Goal: Task Accomplishment & Management: Complete application form

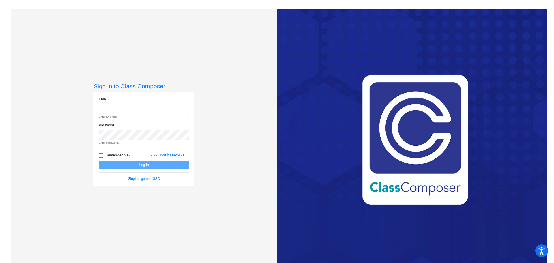
type input "[EMAIL_ADDRESS][DOMAIN_NAME]"
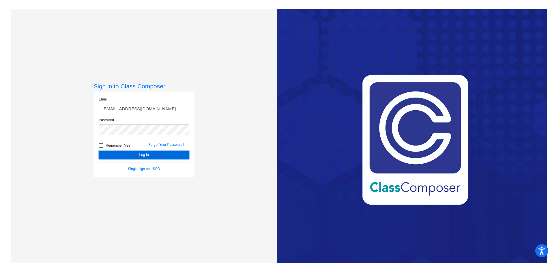
click at [136, 164] on form "Email [EMAIL_ADDRESS][DOMAIN_NAME] Password Remember Me? Forgot Your Password? …" at bounding box center [144, 134] width 91 height 75
click at [141, 156] on button "Log In" at bounding box center [144, 155] width 91 height 8
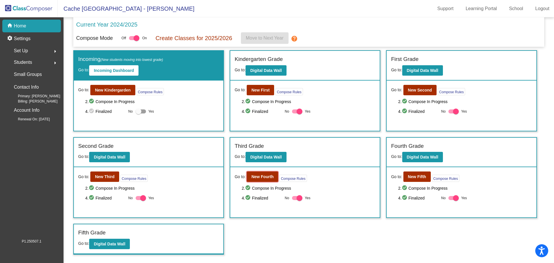
click at [260, 177] on b "New Fourth" at bounding box center [262, 176] width 22 height 5
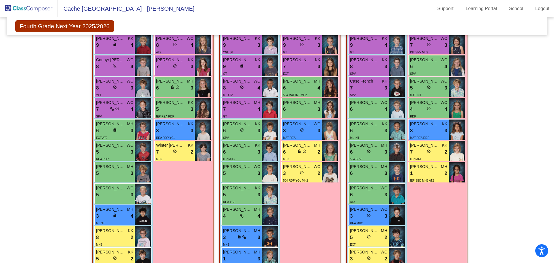
scroll to position [130, 0]
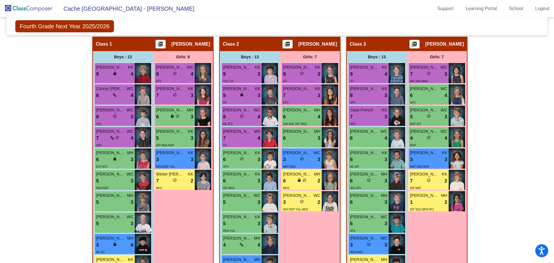
click at [181, 116] on div "6 lock do_not_disturb_alt 3" at bounding box center [174, 116] width 37 height 7
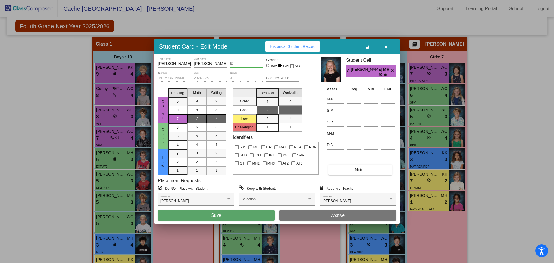
click at [330, 198] on div "[PERSON_NAME] Selection" at bounding box center [357, 200] width 71 height 10
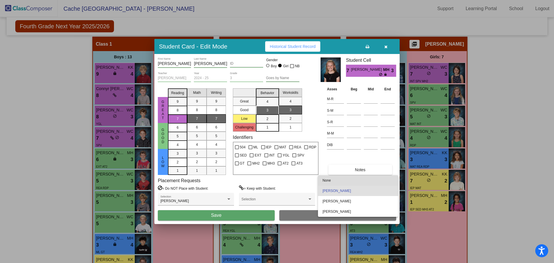
click at [335, 182] on span "None" at bounding box center [357, 180] width 71 height 10
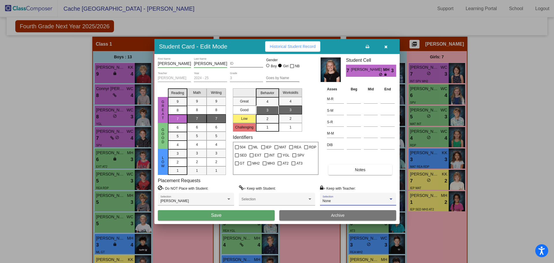
click at [238, 216] on button "Save" at bounding box center [216, 215] width 117 height 10
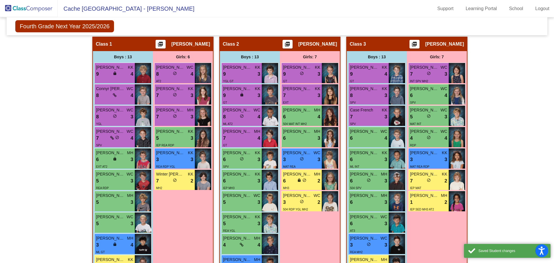
click at [121, 161] on div "6 lock do_not_disturb_alt 3" at bounding box center [114, 159] width 37 height 7
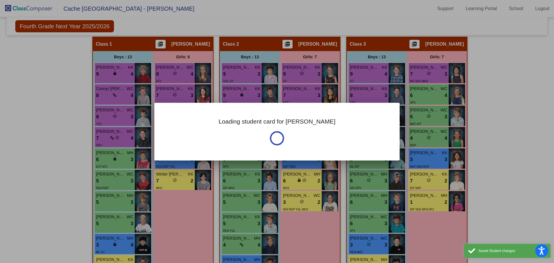
click at [121, 161] on div at bounding box center [277, 131] width 554 height 263
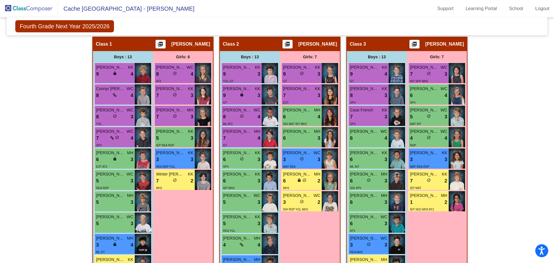
click at [127, 159] on div "6 lock do_not_disturb_alt 3" at bounding box center [114, 159] width 37 height 7
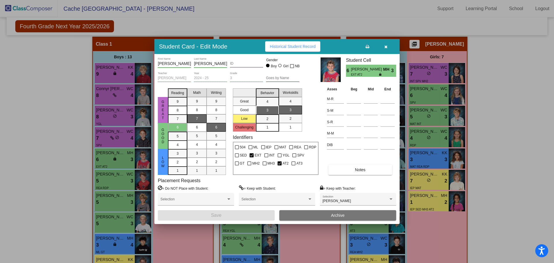
click at [331, 200] on span "[PERSON_NAME]" at bounding box center [336, 201] width 29 height 4
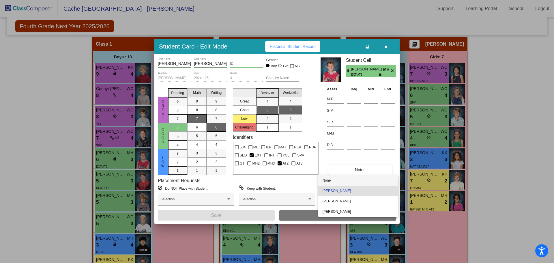
click at [333, 180] on span "None" at bounding box center [357, 180] width 71 height 10
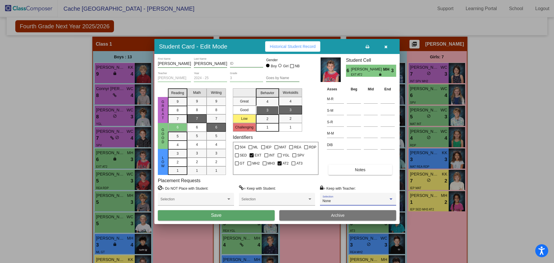
click at [246, 215] on button "Save" at bounding box center [216, 215] width 117 height 10
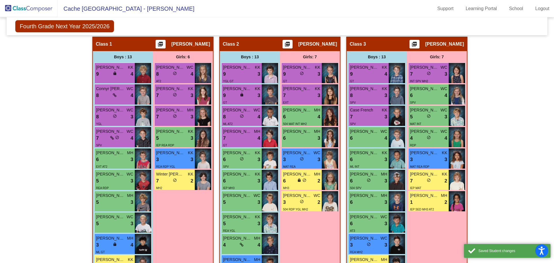
click at [122, 80] on div "[PERSON_NAME] KK 9 lock do_not_disturb_alt 4" at bounding box center [115, 73] width 40 height 20
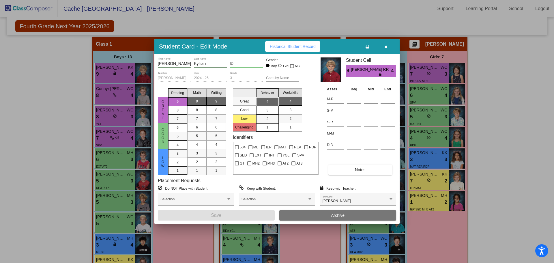
click at [340, 200] on div "[PERSON_NAME]" at bounding box center [355, 201] width 66 height 4
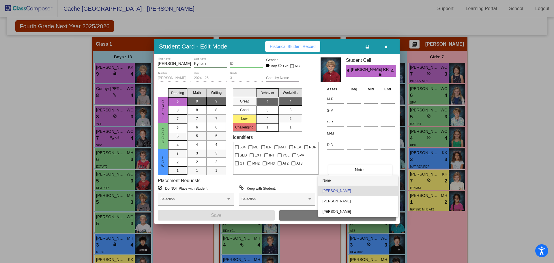
click at [340, 180] on span "None" at bounding box center [357, 180] width 71 height 10
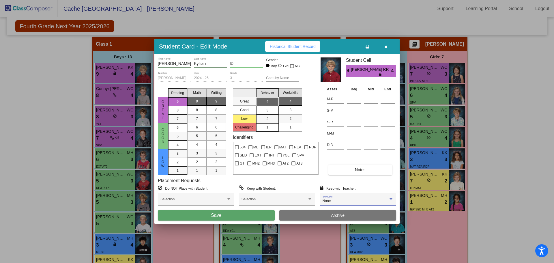
click at [247, 215] on button "Save" at bounding box center [216, 215] width 117 height 10
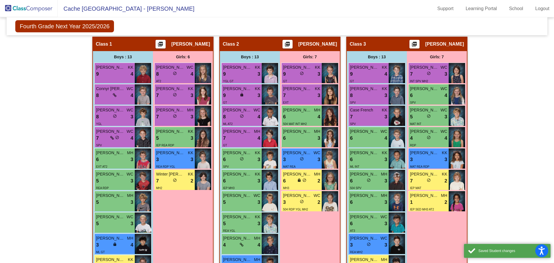
scroll to position [159, 0]
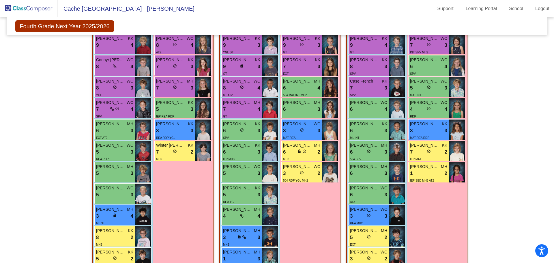
click at [108, 216] on div "3 lock do_not_disturb_alt 4" at bounding box center [114, 215] width 37 height 7
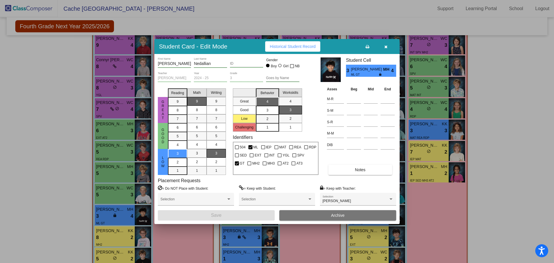
click at [334, 195] on div "[PERSON_NAME] Selection" at bounding box center [357, 200] width 71 height 10
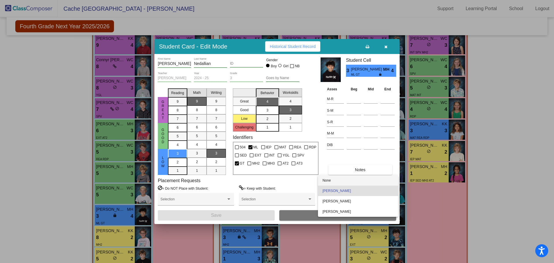
click at [333, 180] on span "None" at bounding box center [357, 180] width 71 height 10
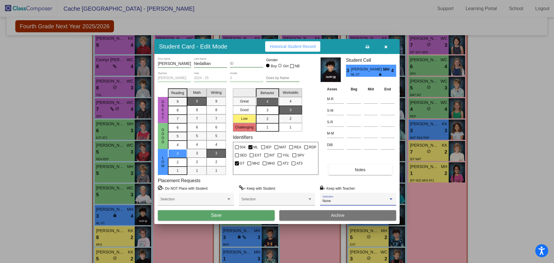
click at [243, 218] on button "Save" at bounding box center [216, 215] width 117 height 10
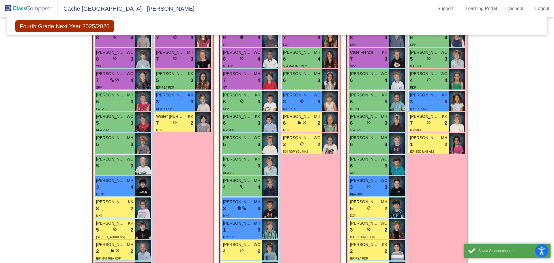
scroll to position [216, 0]
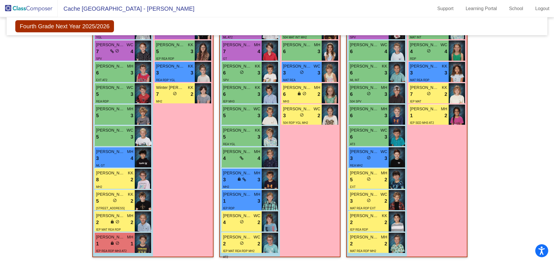
click at [111, 219] on div "lock do_not_disturb_alt" at bounding box center [114, 222] width 9 height 6
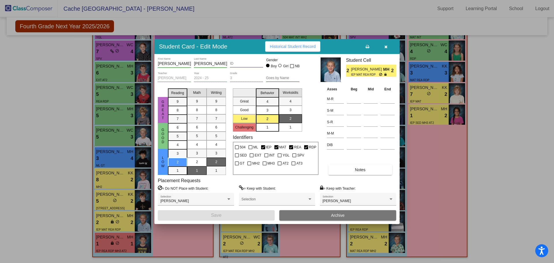
click at [337, 201] on span "[PERSON_NAME]" at bounding box center [336, 201] width 29 height 4
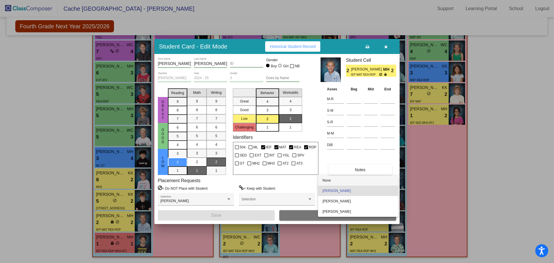
click at [336, 183] on span "None" at bounding box center [357, 180] width 71 height 10
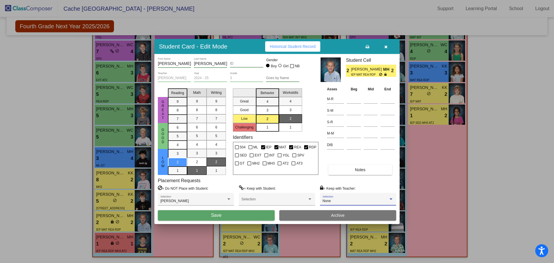
click at [256, 215] on button "Save" at bounding box center [216, 215] width 117 height 10
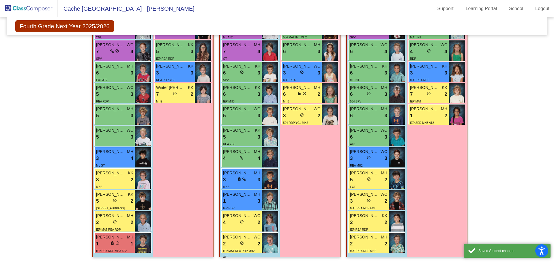
click at [108, 241] on div "1 lock do_not_disturb_alt 1" at bounding box center [114, 243] width 37 height 7
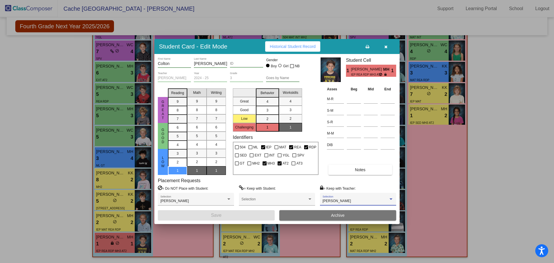
click at [344, 201] on div "[PERSON_NAME]" at bounding box center [355, 201] width 66 height 4
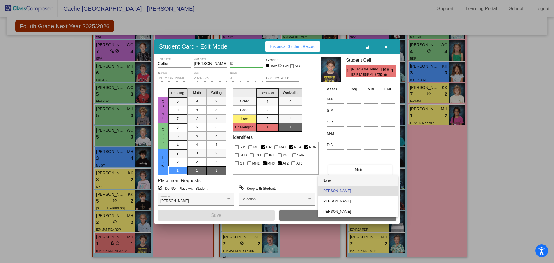
click at [344, 181] on span "None" at bounding box center [357, 180] width 71 height 10
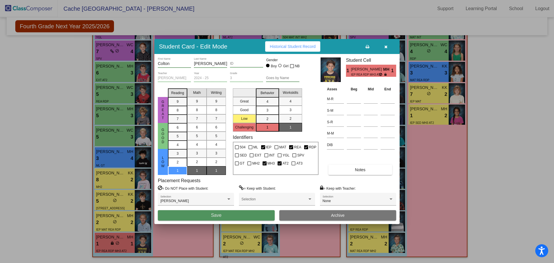
click at [239, 216] on button "Save" at bounding box center [216, 215] width 117 height 10
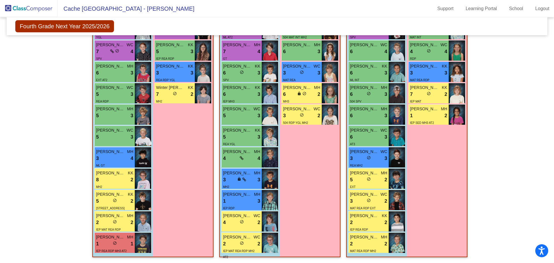
click at [243, 181] on icon at bounding box center [244, 179] width 4 height 4
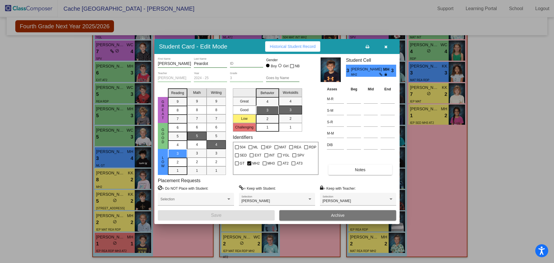
click at [330, 198] on div "[PERSON_NAME] Selection" at bounding box center [357, 200] width 71 height 10
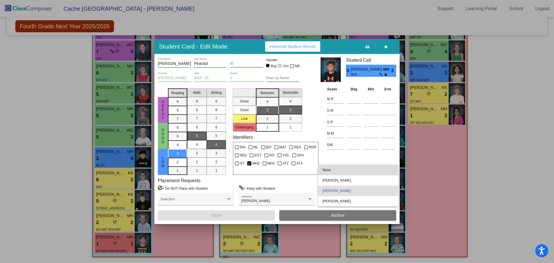
click at [328, 171] on span "None" at bounding box center [357, 170] width 71 height 10
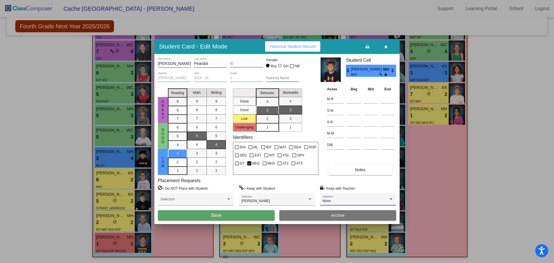
click at [243, 216] on button "Save" at bounding box center [216, 215] width 117 height 10
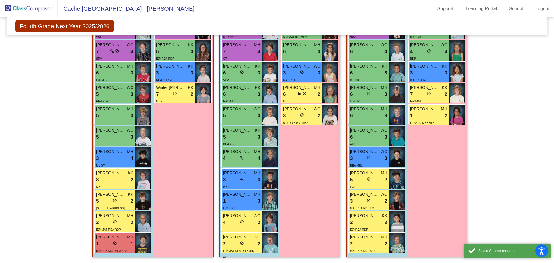
scroll to position [187, 0]
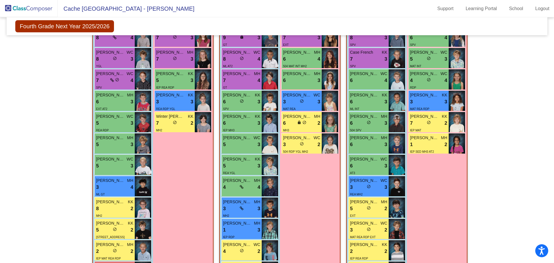
click at [290, 122] on div "6 lock do_not_disturb_alt 2" at bounding box center [301, 122] width 37 height 7
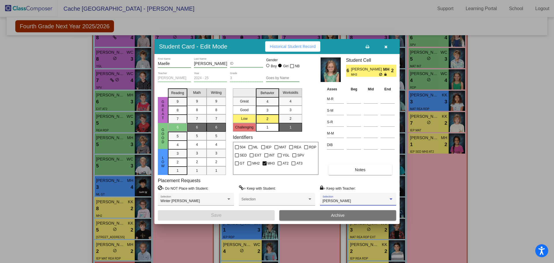
click at [327, 200] on span "[PERSON_NAME]" at bounding box center [336, 201] width 29 height 4
click at [330, 172] on span "None" at bounding box center [357, 170] width 71 height 10
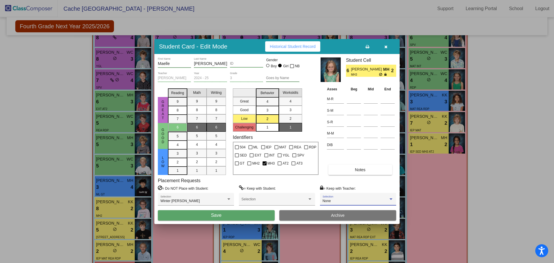
click at [254, 212] on button "Save" at bounding box center [216, 215] width 117 height 10
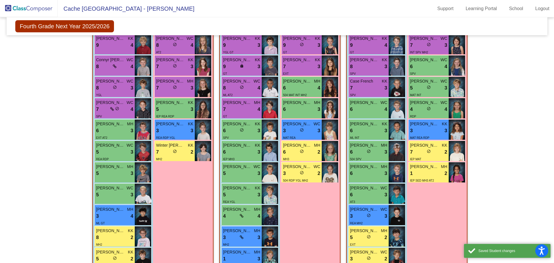
scroll to position [130, 0]
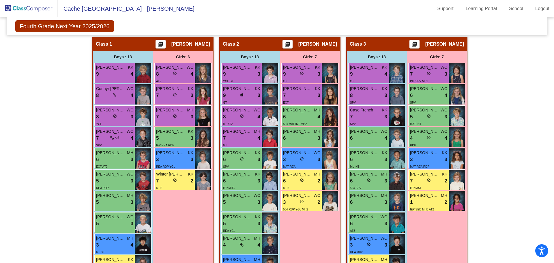
click at [251, 92] on div "9 lock do_not_disturb_alt 3" at bounding box center [241, 95] width 37 height 7
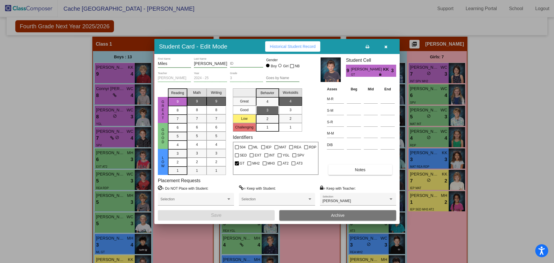
click at [330, 198] on div "[PERSON_NAME] Selection" at bounding box center [357, 200] width 71 height 10
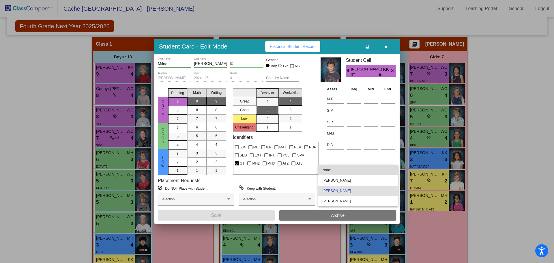
click at [331, 168] on span "None" at bounding box center [357, 170] width 71 height 10
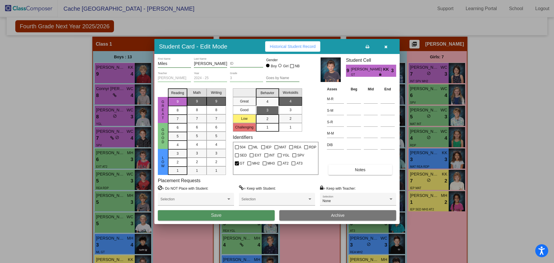
click at [249, 214] on button "Save" at bounding box center [216, 215] width 117 height 10
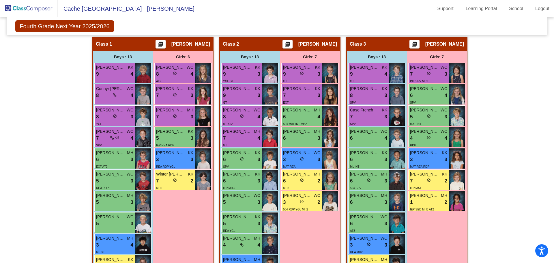
scroll to position [159, 0]
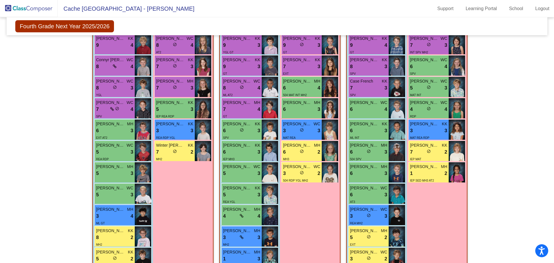
click at [106, 193] on div "5 lock do_not_disturb_alt 3" at bounding box center [114, 194] width 37 height 7
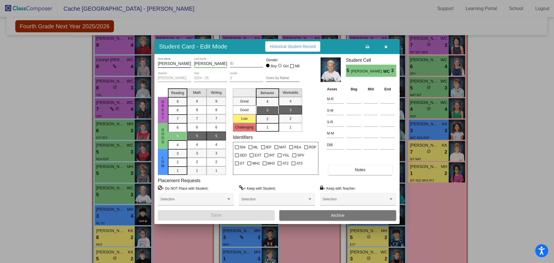
drag, startPoint x: 176, startPoint y: 63, endPoint x: 145, endPoint y: 59, distance: 31.2
click at [145, 59] on div "Student Card - Edit Mode Historical Student Record [PERSON_NAME] First Name [PE…" at bounding box center [277, 131] width 554 height 263
type input "[PERSON_NAME]"
click at [210, 62] on input "[PERSON_NAME]" at bounding box center [210, 63] width 33 height 5
drag, startPoint x: 210, startPoint y: 62, endPoint x: 189, endPoint y: 63, distance: 21.1
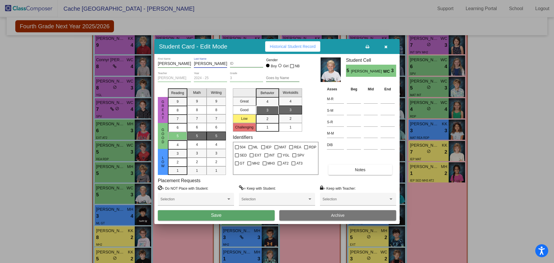
click at [190, 63] on div "[PERSON_NAME] First Name [PERSON_NAME] Last Name ID Gender Boy Girl NB" at bounding box center [229, 64] width 142 height 14
type input "[PERSON_NAME]"
click at [210, 216] on button "Save" at bounding box center [216, 215] width 117 height 10
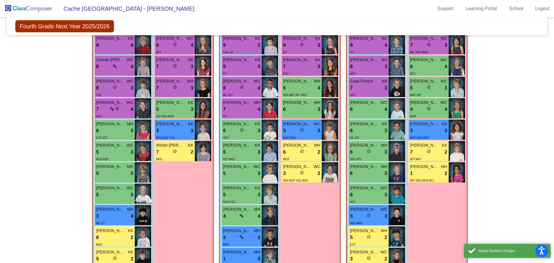
click at [123, 212] on div "3 lock do_not_disturb_alt 4" at bounding box center [114, 215] width 37 height 7
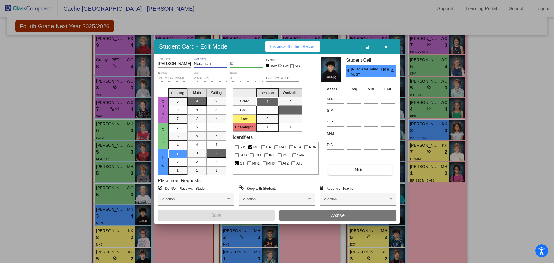
click at [213, 63] on input "Nedallian" at bounding box center [210, 63] width 33 height 5
click at [178, 64] on input "[PERSON_NAME]" at bounding box center [174, 63] width 33 height 5
click at [382, 45] on button "button" at bounding box center [385, 46] width 18 height 10
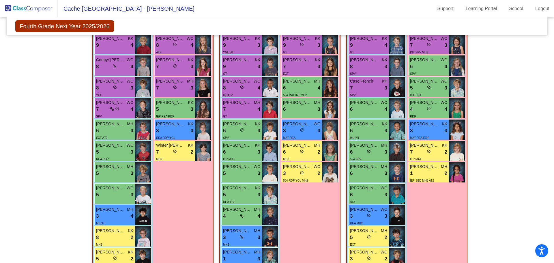
click at [112, 193] on div "5 lock do_not_disturb_alt 3" at bounding box center [114, 194] width 37 height 7
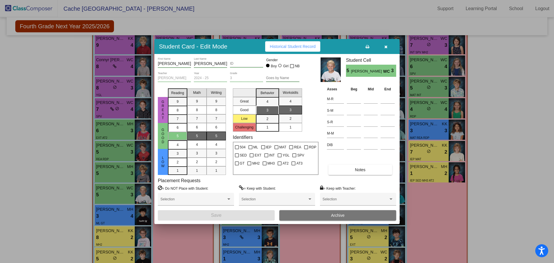
click at [108, 212] on div at bounding box center [277, 131] width 554 height 263
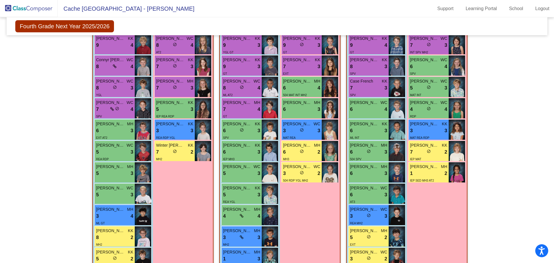
click at [108, 212] on div "3 lock do_not_disturb_alt 4" at bounding box center [114, 215] width 37 height 7
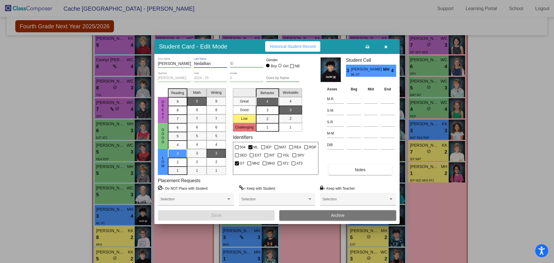
drag, startPoint x: 212, startPoint y: 62, endPoint x: 192, endPoint y: 62, distance: 19.6
click at [192, 62] on div "[PERSON_NAME] First Name [PERSON_NAME] Last Name ID Gender Boy Girl NB" at bounding box center [229, 64] width 142 height 14
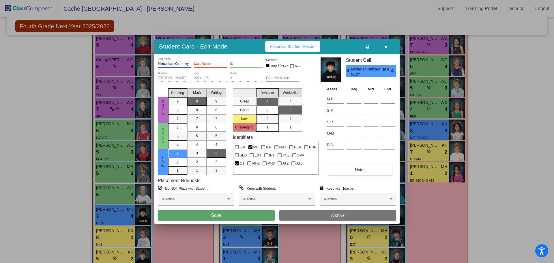
click at [185, 64] on input "NedallianKintzley" at bounding box center [174, 63] width 33 height 5
click at [188, 63] on input "NedallianKintzley" at bounding box center [174, 63] width 33 height 5
drag, startPoint x: 188, startPoint y: 63, endPoint x: 175, endPoint y: 63, distance: 13.3
click at [175, 63] on input "NedallianKintzley" at bounding box center [174, 63] width 33 height 5
type input "Nedallian"
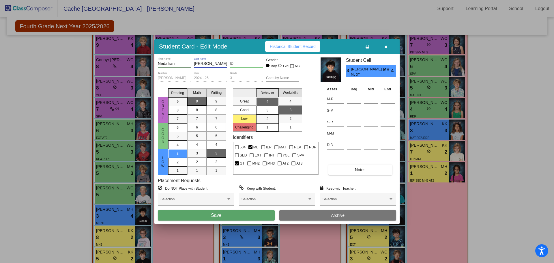
type input "[PERSON_NAME]"
click at [220, 216] on span "Save" at bounding box center [216, 214] width 10 height 5
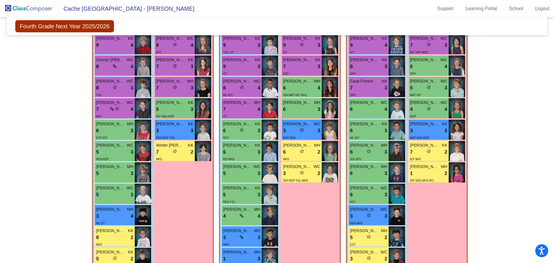
scroll to position [187, 0]
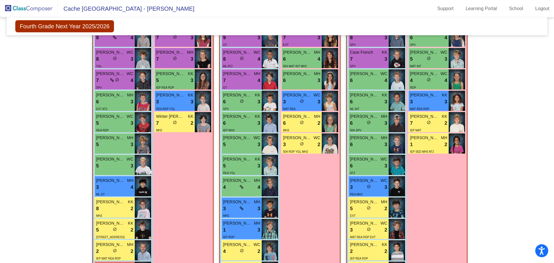
drag, startPoint x: 529, startPoint y: 112, endPoint x: 503, endPoint y: 78, distance: 42.8
click at [503, 78] on div "Hallway - Hallway Class picture_as_pdf Add Student First Name Last Name Student…" at bounding box center [276, 135] width 531 height 313
click at [514, 82] on div "Hallway - Hallway Class picture_as_pdf Add Student First Name Last Name Student…" at bounding box center [276, 135] width 531 height 313
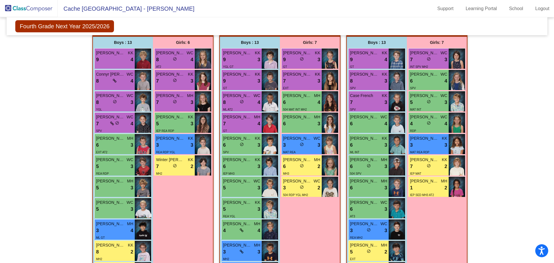
scroll to position [115, 0]
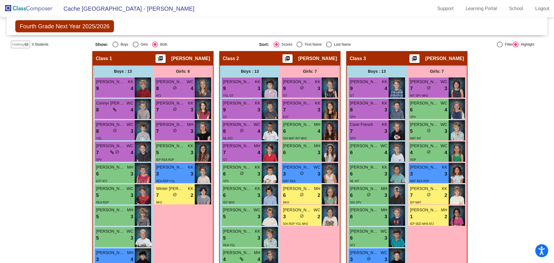
drag, startPoint x: 510, startPoint y: 82, endPoint x: 529, endPoint y: 184, distance: 103.0
click at [529, 184] on div "Hallway - Hallway Class picture_as_pdf Add Student First Name Last Name Student…" at bounding box center [276, 207] width 531 height 313
drag, startPoint x: 521, startPoint y: 166, endPoint x: 525, endPoint y: 195, distance: 29.9
click at [525, 195] on div "Hallway - Hallway Class picture_as_pdf Add Student First Name Last Name Student…" at bounding box center [276, 207] width 531 height 313
drag, startPoint x: 483, startPoint y: 1, endPoint x: 48, endPoint y: 105, distance: 447.3
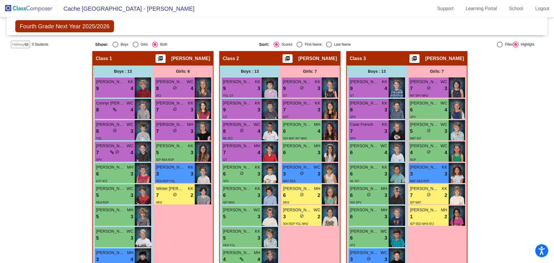
click at [48, 105] on div "Hallway - Hallway Class picture_as_pdf Add Student First Name Last Name Student…" at bounding box center [276, 207] width 531 height 313
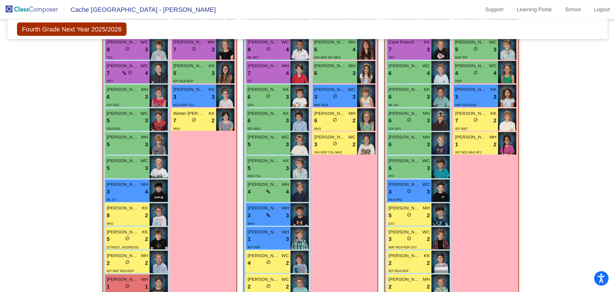
scroll to position [216, 0]
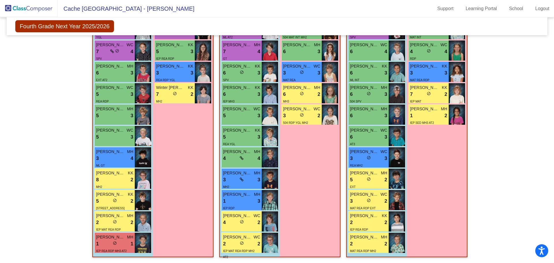
drag, startPoint x: 513, startPoint y: 113, endPoint x: 518, endPoint y: 98, distance: 16.0
click at [518, 98] on div "Hallway - Hallway Class picture_as_pdf Add Student First Name Last Name Student…" at bounding box center [276, 106] width 531 height 313
drag, startPoint x: 516, startPoint y: 95, endPoint x: 534, endPoint y: 79, distance: 23.7
click at [534, 79] on div "Hallway - Hallway Class picture_as_pdf Add Student First Name Last Name Student…" at bounding box center [276, 106] width 531 height 313
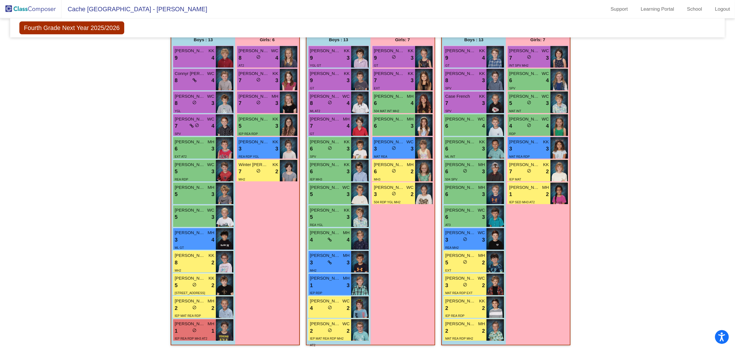
scroll to position [128, 0]
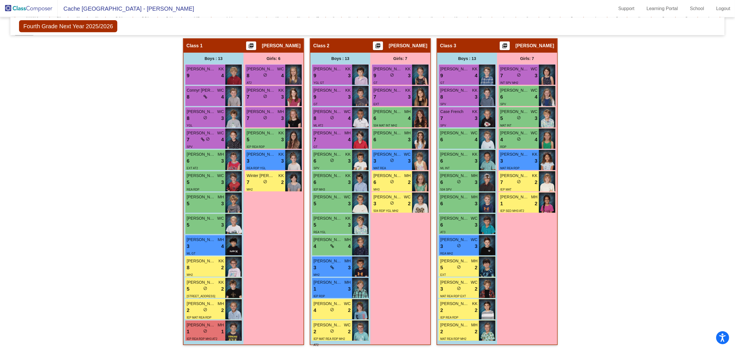
drag, startPoint x: 504, startPoint y: 3, endPoint x: 577, endPoint y: 175, distance: 187.1
click at [553, 172] on div "Hallway - Hallway Class picture_as_pdf Add Student First Name Last Name Student…" at bounding box center [368, 194] width 706 height 313
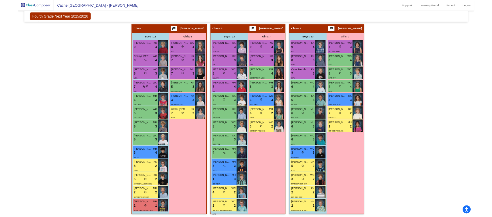
scroll to position [0, 0]
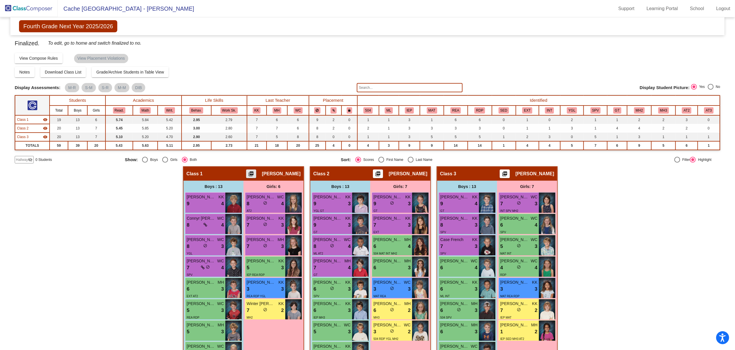
click at [255, 174] on mat-icon "picture_as_pdf" at bounding box center [251, 175] width 7 height 8
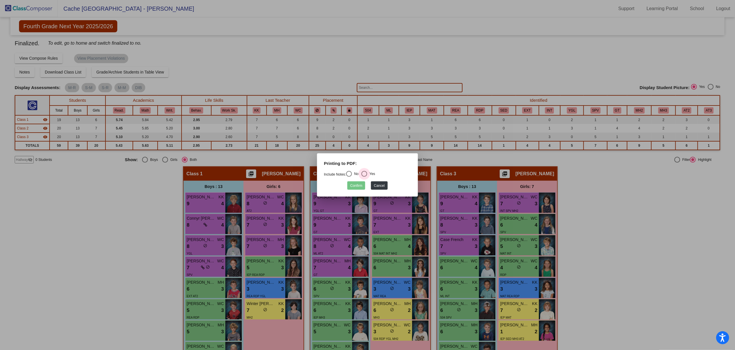
click at [366, 172] on div "Select an option" at bounding box center [365, 174] width 6 height 6
click at [364, 177] on input "Yes" at bounding box center [364, 177] width 0 height 0
radio input "true"
click at [358, 186] on button "Confirm" at bounding box center [356, 185] width 18 height 8
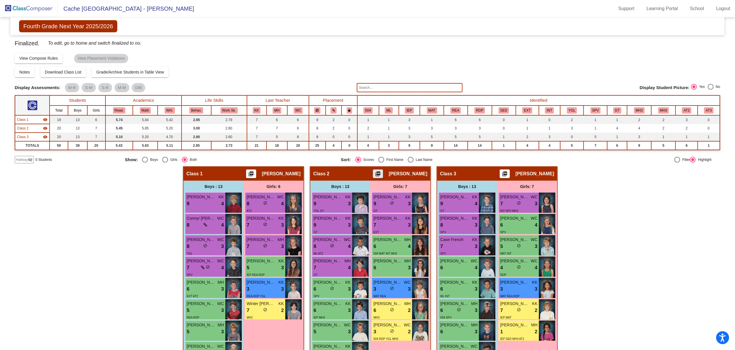
click at [381, 174] on mat-icon "picture_as_pdf" at bounding box center [378, 175] width 7 height 8
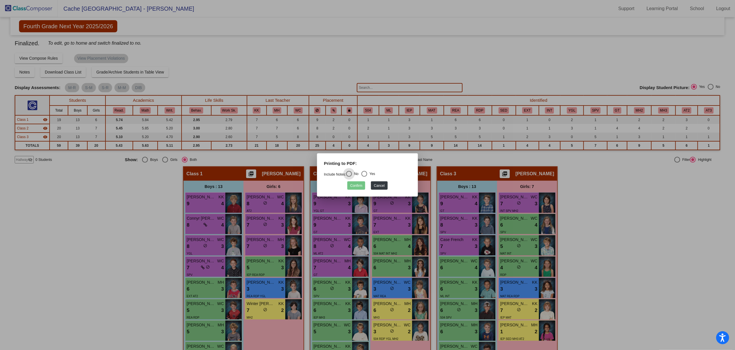
click at [367, 172] on div "Select an option" at bounding box center [365, 174] width 6 height 6
click at [364, 177] on input "Yes" at bounding box center [364, 177] width 0 height 0
radio input "true"
click at [359, 184] on button "Confirm" at bounding box center [356, 185] width 18 height 8
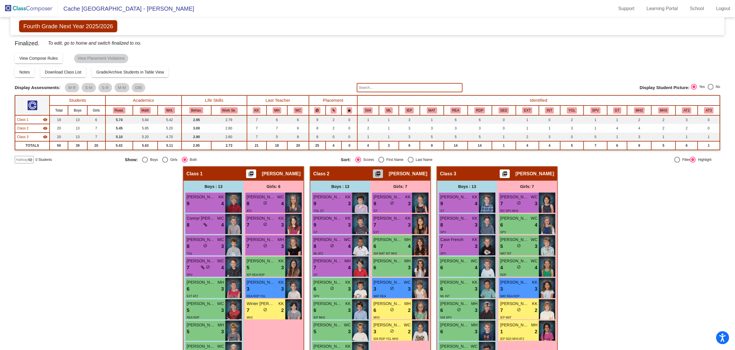
click at [380, 172] on mat-icon "picture_as_pdf" at bounding box center [378, 175] width 7 height 8
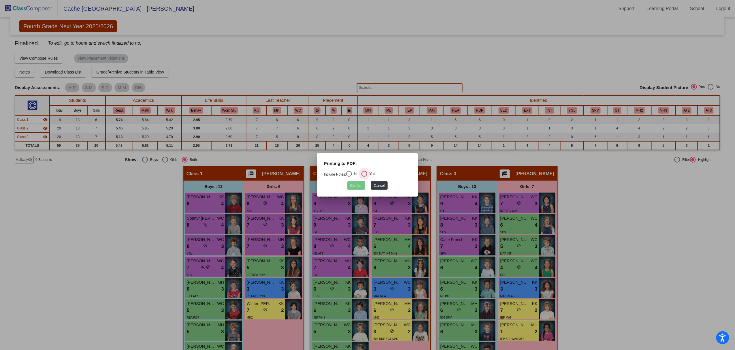
click at [367, 173] on div "Select an option" at bounding box center [365, 174] width 6 height 6
click at [364, 177] on input "Yes" at bounding box center [364, 177] width 0 height 0
radio input "true"
click at [358, 184] on button "Confirm" at bounding box center [356, 185] width 18 height 8
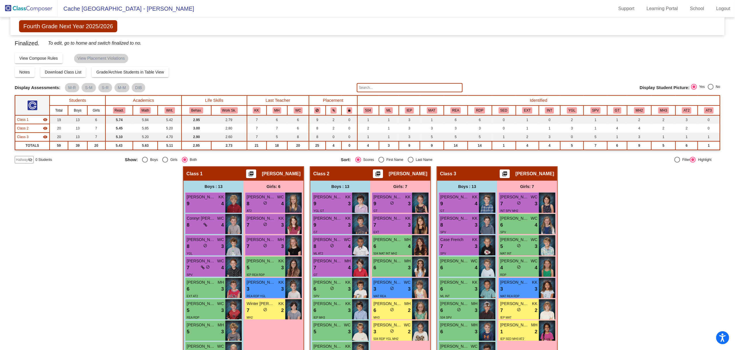
click at [381, 172] on mat-icon "picture_as_pdf" at bounding box center [378, 175] width 7 height 8
click at [381, 173] on mat-icon "picture_as_pdf" at bounding box center [378, 175] width 7 height 8
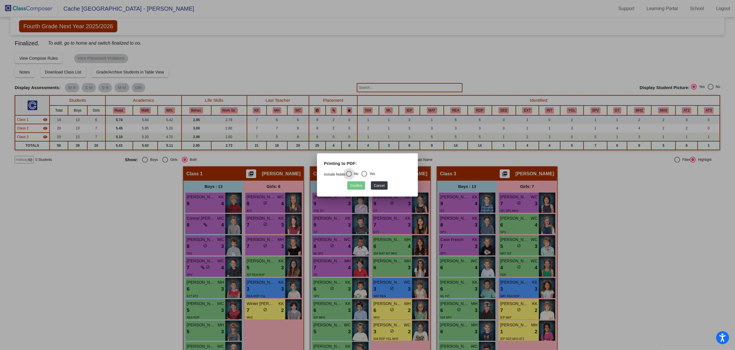
click at [367, 172] on div "Select an option" at bounding box center [365, 174] width 6 height 6
click at [364, 177] on input "Yes" at bounding box center [364, 177] width 0 height 0
radio input "true"
click at [356, 186] on button "Confirm" at bounding box center [356, 185] width 18 height 8
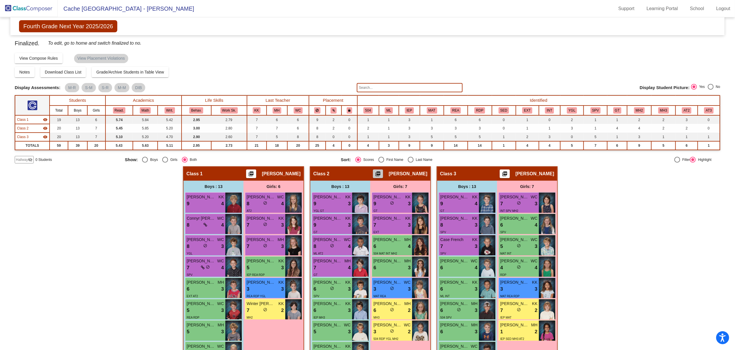
click at [381, 172] on mat-icon "picture_as_pdf" at bounding box center [378, 175] width 7 height 8
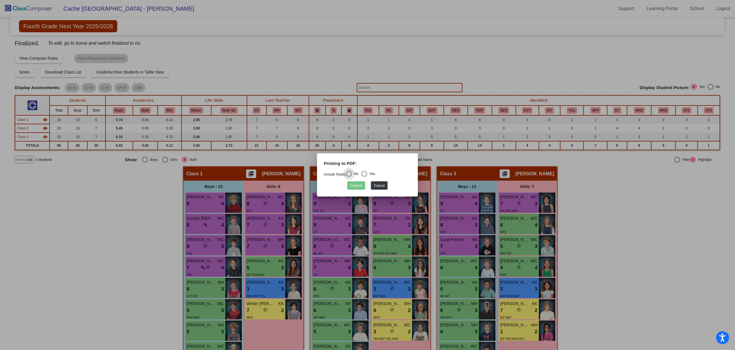
click at [365, 173] on div "Select an option" at bounding box center [365, 174] width 6 height 6
click at [364, 177] on input "Yes" at bounding box center [364, 177] width 0 height 0
radio input "true"
click at [357, 187] on button "Confirm" at bounding box center [356, 185] width 18 height 8
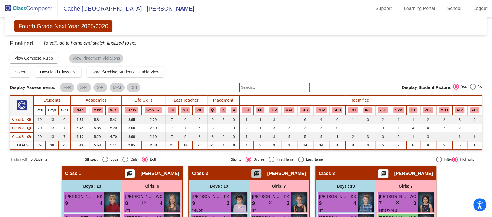
click at [260, 174] on mat-icon "picture_as_pdf" at bounding box center [256, 175] width 7 height 8
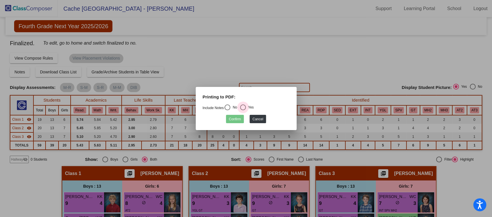
click at [245, 108] on div "Select an option" at bounding box center [243, 108] width 6 height 6
click at [243, 110] on input "Yes" at bounding box center [243, 110] width 0 height 0
radio input "true"
click at [240, 116] on button "Confirm" at bounding box center [235, 119] width 18 height 8
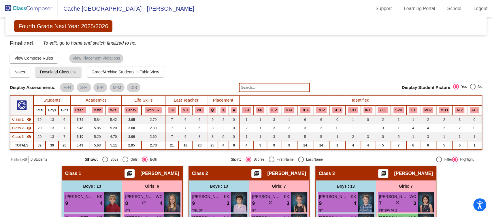
click at [67, 73] on span "Download Class List" at bounding box center [58, 72] width 37 height 5
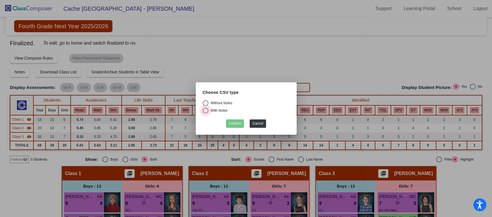
click at [203, 110] on div "Select an option" at bounding box center [206, 111] width 6 height 6
click at [205, 114] on input "With Notes" at bounding box center [205, 114] width 0 height 0
radio input "true"
click at [229, 122] on button "Confirm" at bounding box center [235, 124] width 18 height 8
